Goal: Task Accomplishment & Management: Manage account settings

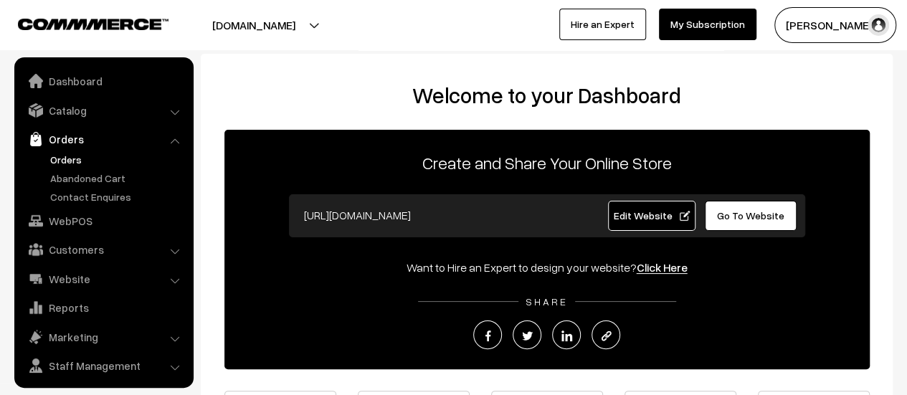
click at [64, 155] on link "Orders" at bounding box center [118, 159] width 142 height 15
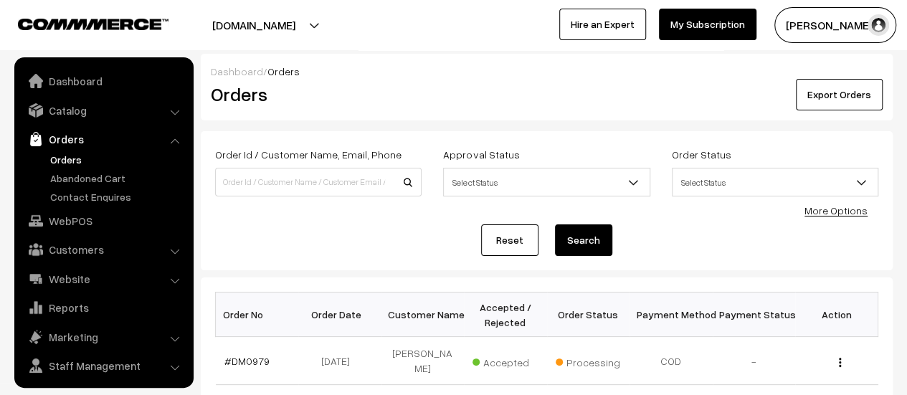
scroll to position [33, 0]
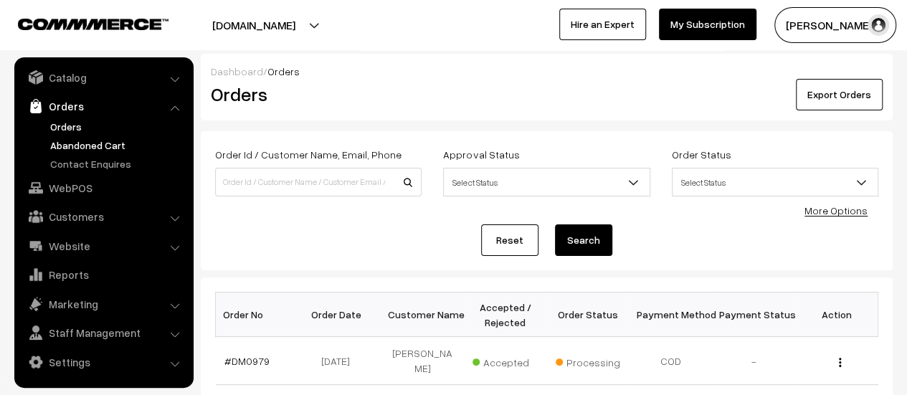
click at [95, 138] on link "Abandoned Cart" at bounding box center [118, 145] width 142 height 15
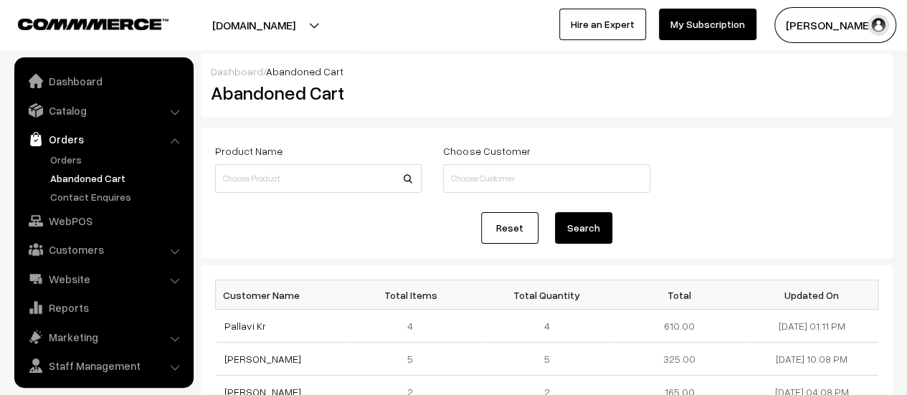
scroll to position [33, 0]
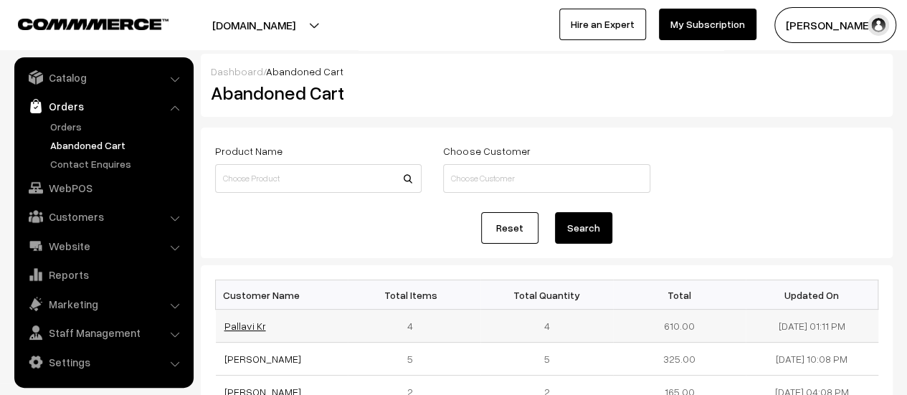
click at [243, 328] on link "Pallavi Kr" at bounding box center [245, 326] width 42 height 12
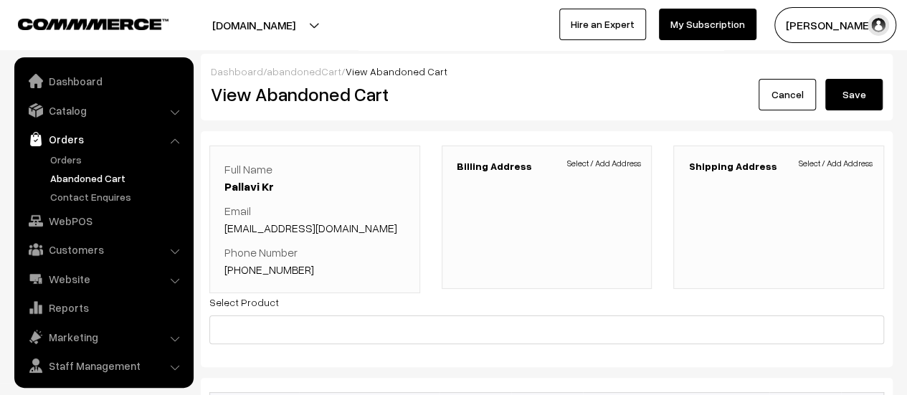
scroll to position [33, 0]
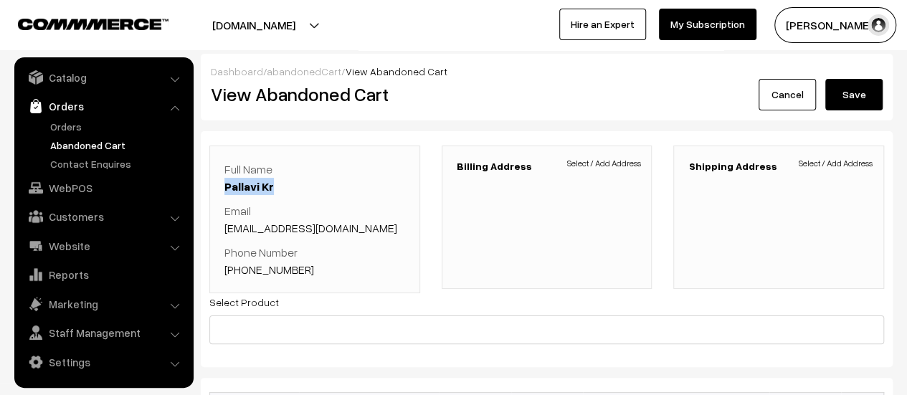
drag, startPoint x: 279, startPoint y: 183, endPoint x: 222, endPoint y: 182, distance: 56.6
click at [222, 182] on div "Full Name Pallavi Kr Email [EMAIL_ADDRESS][DOMAIN_NAME] Phone Number [PHONE_NUM…" at bounding box center [314, 220] width 211 height 148
copy link "Pallavi Kr"
drag, startPoint x: 344, startPoint y: 224, endPoint x: 225, endPoint y: 226, distance: 119.0
click at [225, 226] on p "Email p92835939@gmail.com" at bounding box center [314, 219] width 181 height 34
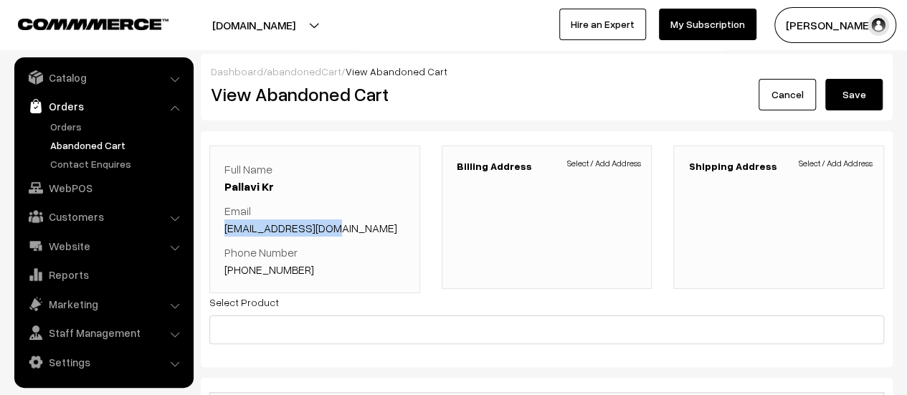
copy link "p92835939@gmail.com"
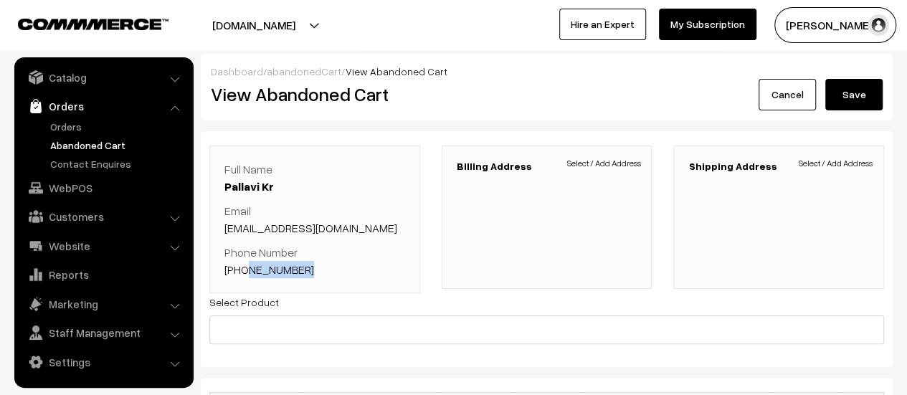
drag, startPoint x: 307, startPoint y: 262, endPoint x: 241, endPoint y: 265, distance: 66.0
click at [241, 265] on p "Phone Number +91 9483686312" at bounding box center [314, 261] width 181 height 34
copy link "9483686312"
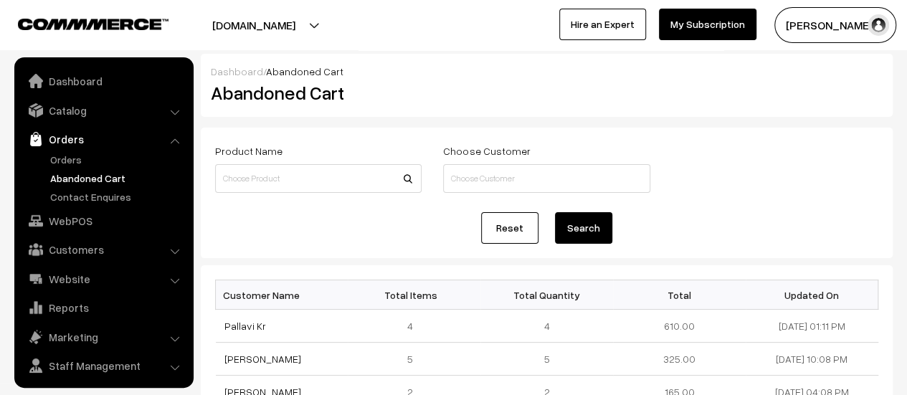
scroll to position [33, 0]
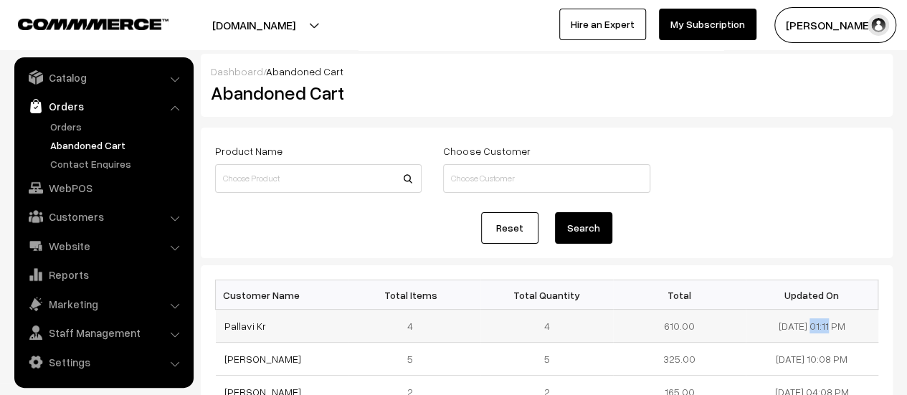
drag, startPoint x: 819, startPoint y: 323, endPoint x: 759, endPoint y: 320, distance: 60.3
click at [759, 320] on td "[DATE] 01:11 PM" at bounding box center [812, 326] width 133 height 33
copy td "[DATE]"
